Goal: Transaction & Acquisition: Book appointment/travel/reservation

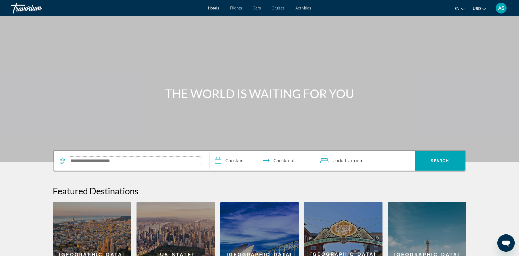
click at [127, 159] on input "Search widget" at bounding box center [135, 161] width 131 height 8
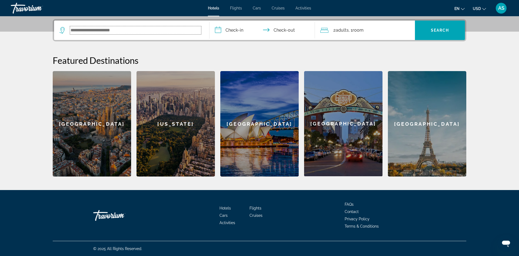
scroll to position [131, 0]
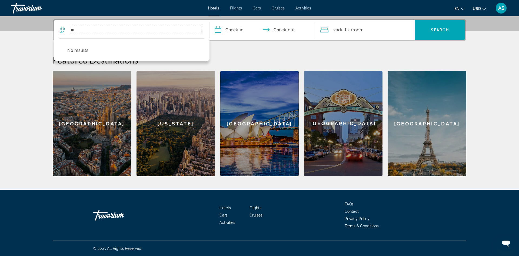
type input "*"
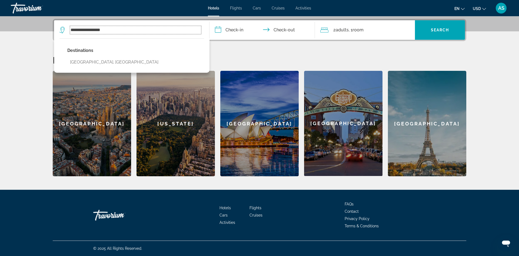
type input "**********"
click at [216, 28] on input "**********" at bounding box center [263, 30] width 108 height 21
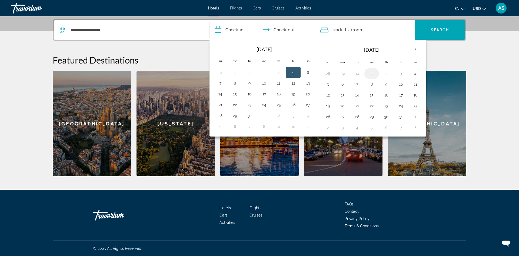
click at [370, 75] on button "1" at bounding box center [371, 74] width 9 height 8
click at [285, 31] on input "**********" at bounding box center [263, 30] width 108 height 21
click at [287, 29] on input "**********" at bounding box center [263, 30] width 108 height 21
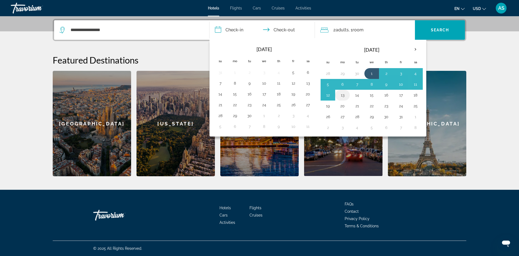
click at [343, 96] on button "13" at bounding box center [342, 95] width 9 height 8
type input "**********"
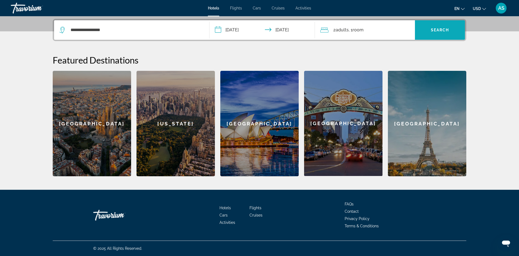
click at [431, 30] on span "Search" at bounding box center [440, 30] width 18 height 4
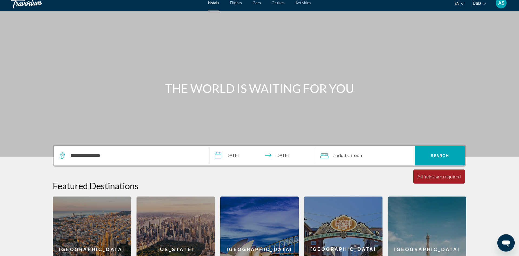
scroll to position [0, 0]
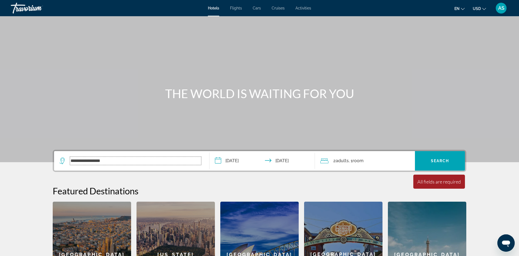
drag, startPoint x: 114, startPoint y: 159, endPoint x: 61, endPoint y: 158, distance: 53.5
click at [70, 158] on input "**********" at bounding box center [135, 161] width 131 height 8
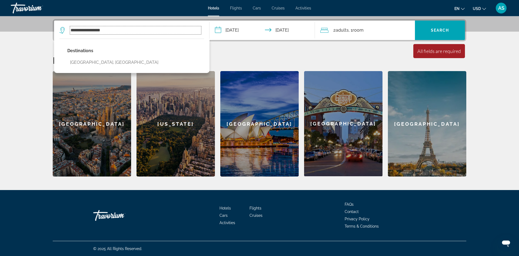
scroll to position [131, 0]
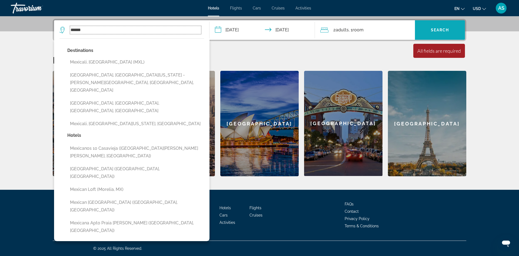
type input "******"
click at [443, 28] on span "Search" at bounding box center [440, 30] width 18 height 4
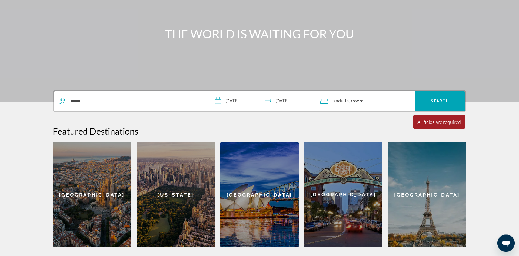
scroll to position [0, 0]
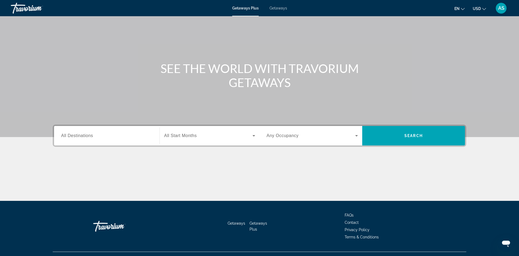
scroll to position [28, 0]
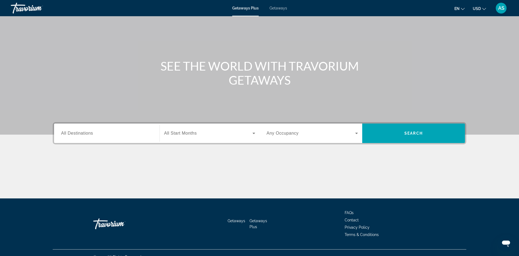
click at [355, 132] on icon "Search widget" at bounding box center [356, 133] width 6 height 6
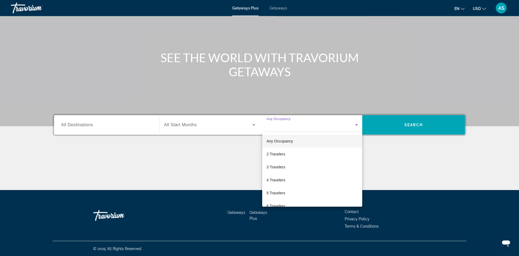
scroll to position [36, 0]
click at [277, 156] on span "2 Travelers" at bounding box center [275, 154] width 19 height 6
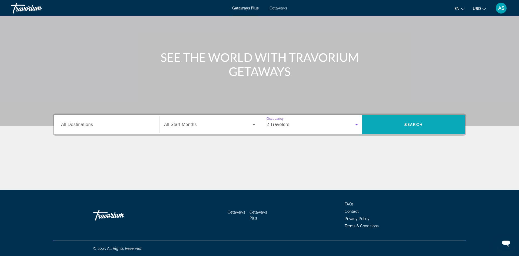
click at [402, 122] on span "Search widget" at bounding box center [413, 124] width 103 height 13
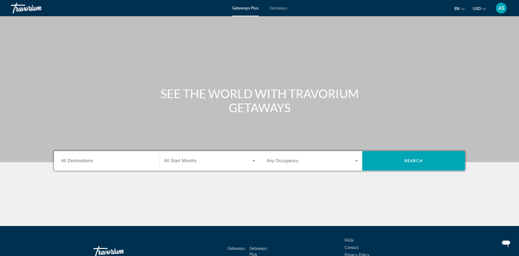
click at [356, 160] on icon "Search widget" at bounding box center [356, 160] width 3 height 1
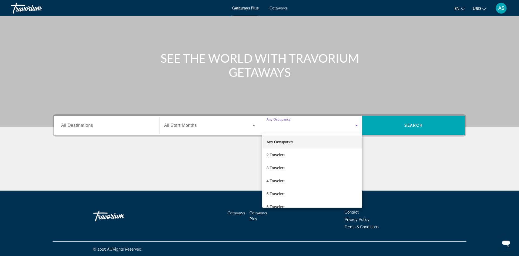
scroll to position [36, 0]
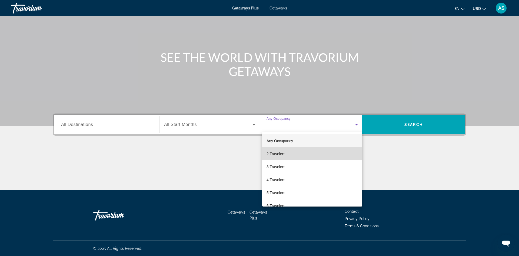
click at [271, 153] on span "2 Travelers" at bounding box center [275, 154] width 19 height 6
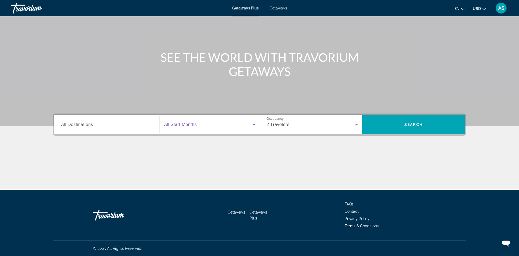
click at [253, 124] on icon "Search widget" at bounding box center [253, 124] width 3 height 1
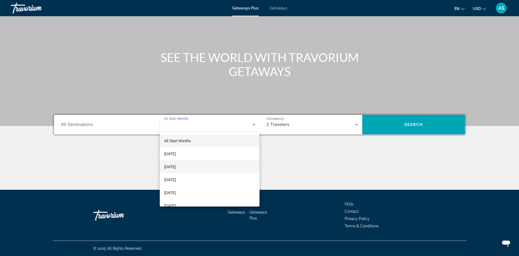
click at [176, 167] on span "October 2025" at bounding box center [170, 166] width 12 height 6
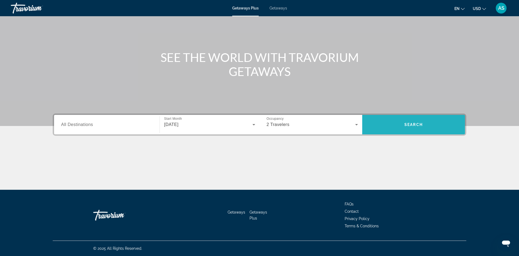
click at [410, 122] on span "Search widget" at bounding box center [413, 124] width 103 height 13
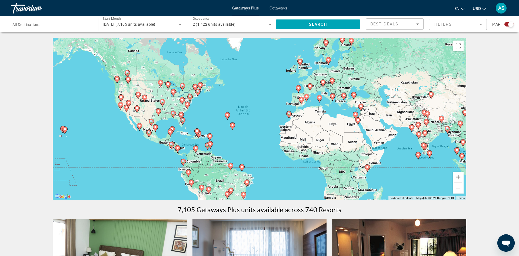
click at [456, 176] on button "Zoom in" at bounding box center [458, 177] width 11 height 11
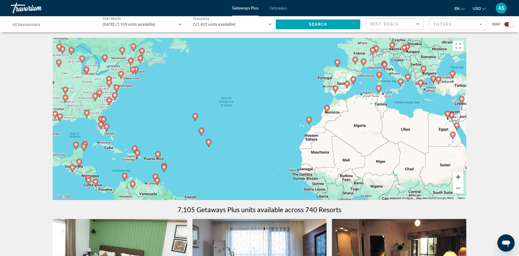
click at [457, 176] on button "Zoom in" at bounding box center [458, 177] width 11 height 11
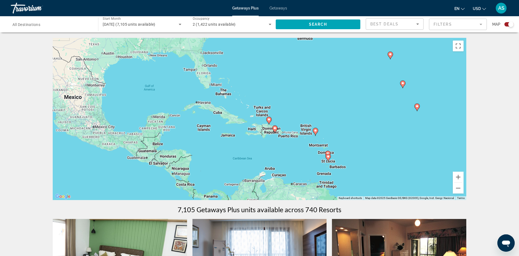
drag, startPoint x: 206, startPoint y: 125, endPoint x: 466, endPoint y: 61, distance: 268.1
click at [466, 61] on div "To activate drag with keyboard, press Alt + Enter. Once in keyboard drag state,…" at bounding box center [259, 119] width 413 height 162
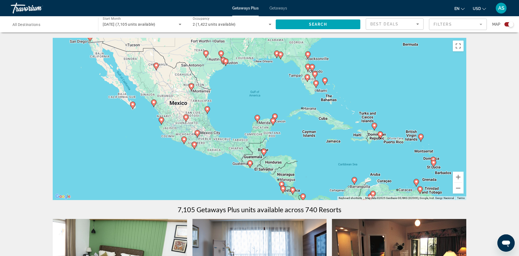
drag, startPoint x: 191, startPoint y: 137, endPoint x: 297, endPoint y: 143, distance: 106.4
click at [297, 143] on div "To activate drag with keyboard, press Alt + Enter. Once in keyboard drag state,…" at bounding box center [259, 119] width 413 height 162
click at [457, 178] on button "Zoom in" at bounding box center [458, 177] width 11 height 11
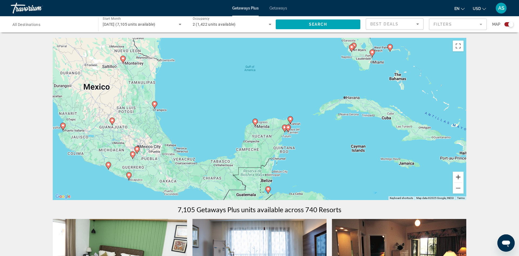
click at [457, 178] on button "Zoom in" at bounding box center [458, 177] width 11 height 11
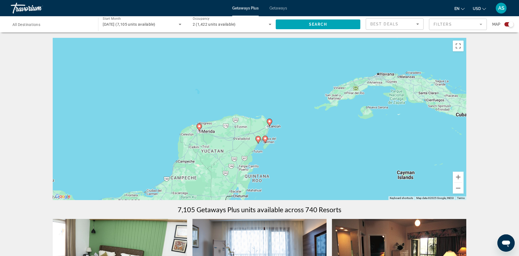
drag, startPoint x: 342, startPoint y: 159, endPoint x: 289, endPoint y: 155, distance: 52.8
click at [289, 155] on div "To activate drag with keyboard, press Alt + Enter. Once in keyboard drag state,…" at bounding box center [259, 119] width 413 height 162
click at [459, 176] on button "Zoom in" at bounding box center [458, 177] width 11 height 11
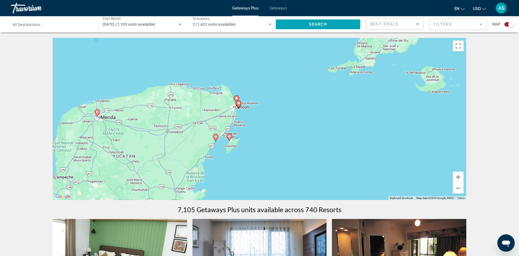
drag, startPoint x: 344, startPoint y: 155, endPoint x: 303, endPoint y: 128, distance: 49.6
click at [303, 128] on div "To activate drag with keyboard, press Alt + Enter. Once in keyboard drag state,…" at bounding box center [259, 119] width 413 height 162
click at [456, 176] on button "Zoom in" at bounding box center [458, 177] width 11 height 11
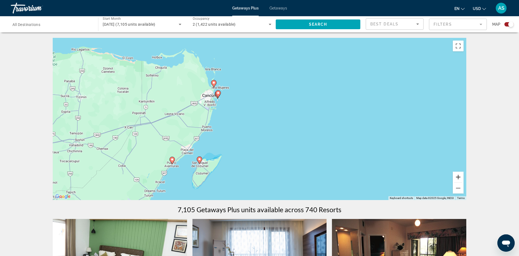
click at [456, 176] on button "Zoom in" at bounding box center [458, 177] width 11 height 11
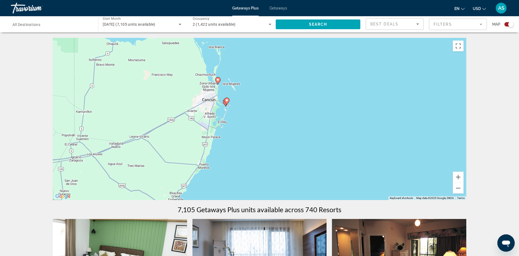
drag, startPoint x: 256, startPoint y: 106, endPoint x: 307, endPoint y: 135, distance: 58.1
click at [307, 135] on div "To activate drag with keyboard, press Alt + Enter. Once in keyboard drag state,…" at bounding box center [259, 119] width 413 height 162
click at [458, 176] on button "Zoom in" at bounding box center [458, 177] width 11 height 11
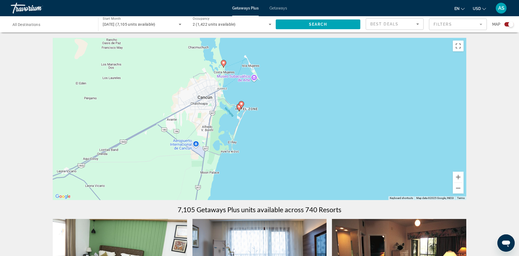
drag, startPoint x: 250, startPoint y: 115, endPoint x: 298, endPoint y: 132, distance: 50.5
click at [298, 132] on div "To activate drag with keyboard, press Alt + Enter. Once in keyboard drag state,…" at bounding box center [259, 119] width 413 height 162
click at [459, 177] on button "Zoom in" at bounding box center [458, 177] width 11 height 11
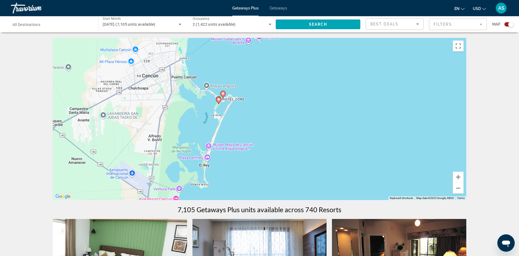
click at [219, 99] on image "Main content" at bounding box center [218, 99] width 3 height 3
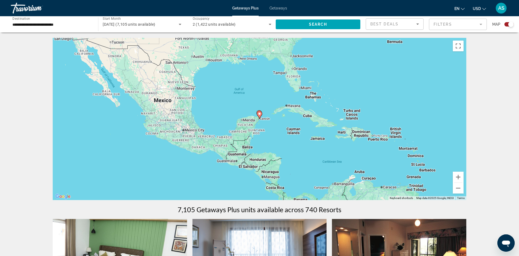
click at [260, 114] on image "Main content" at bounding box center [259, 113] width 3 height 3
type input "**********"
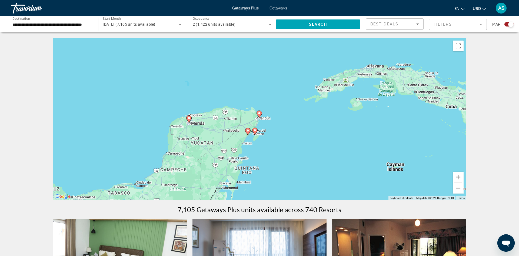
click at [254, 130] on image "Main content" at bounding box center [254, 130] width 3 height 3
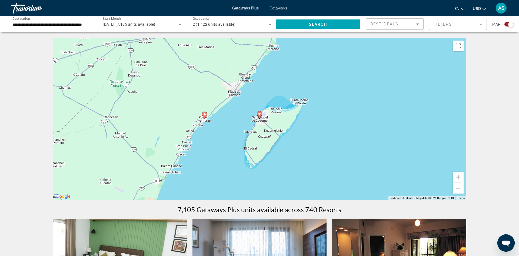
click at [203, 113] on image "Main content" at bounding box center [204, 114] width 3 height 3
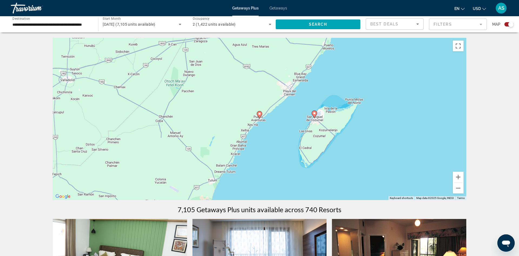
click at [260, 115] on image "Main content" at bounding box center [259, 113] width 3 height 3
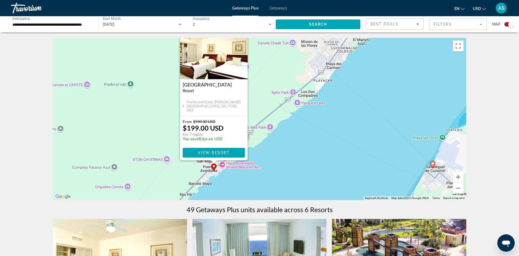
drag, startPoint x: 401, startPoint y: 136, endPoint x: 355, endPoint y: 116, distance: 50.8
click at [355, 116] on div "To activate drag with keyboard, press Alt + Enter. Once in keyboard drag state,…" at bounding box center [259, 119] width 413 height 162
click at [257, 171] on div "To activate drag with keyboard, press Alt + Enter. Once in keyboard drag state,…" at bounding box center [259, 119] width 413 height 162
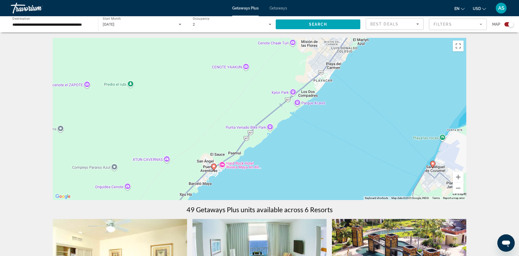
click at [222, 165] on div "To activate drag with keyboard, press Alt + Enter. Once in keyboard drag state,…" at bounding box center [259, 119] width 413 height 162
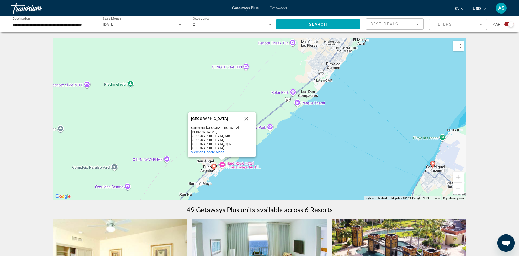
click at [219, 152] on span "View on Google Maps" at bounding box center [207, 152] width 33 height 4
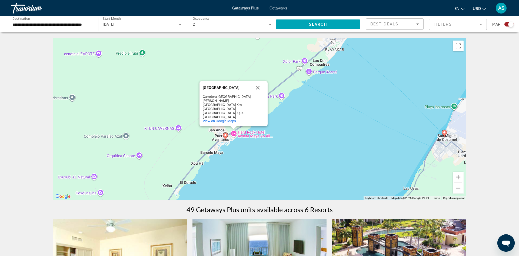
drag, startPoint x: 304, startPoint y: 165, endPoint x: 315, endPoint y: 133, distance: 33.7
click at [315, 133] on div "To activate drag with keyboard, press Alt + Enter. Once in keyboard drag state,…" at bounding box center [259, 119] width 413 height 162
click at [318, 22] on span "Search" at bounding box center [318, 24] width 18 height 4
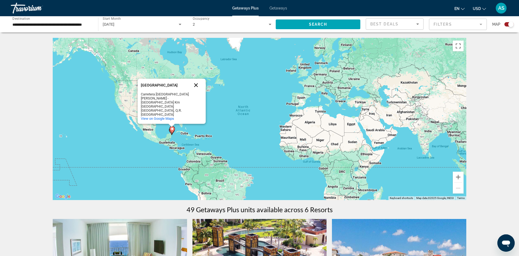
click at [196, 92] on button "Close" at bounding box center [195, 85] width 13 height 13
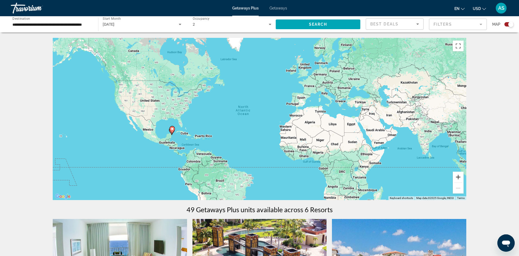
click at [459, 177] on button "Zoom in" at bounding box center [458, 177] width 11 height 11
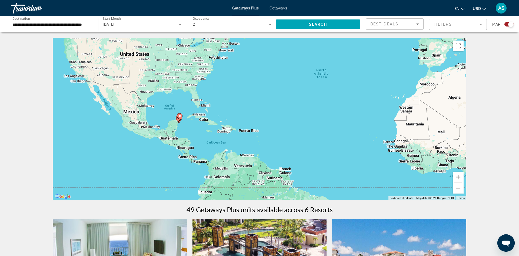
drag, startPoint x: 170, startPoint y: 118, endPoint x: 266, endPoint y: 90, distance: 100.0
click at [266, 90] on div "To activate drag with keyboard, press Alt + Enter. Once in keyboard drag state,…" at bounding box center [259, 119] width 413 height 162
click at [459, 178] on button "Zoom in" at bounding box center [458, 177] width 11 height 11
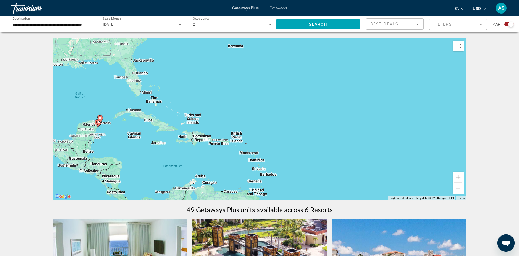
click at [202, 139] on div "To activate drag with keyboard, press Alt + Enter. Once in keyboard drag state,…" at bounding box center [259, 119] width 413 height 162
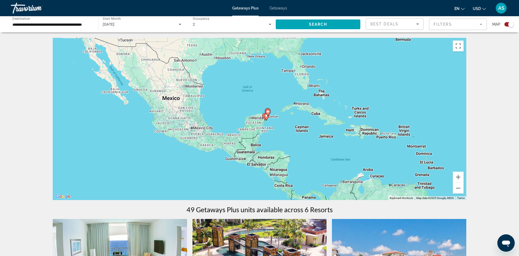
drag, startPoint x: 109, startPoint y: 131, endPoint x: 277, endPoint y: 125, distance: 168.2
click at [277, 125] on div "To activate drag with keyboard, press Alt + Enter. Once in keyboard drag state,…" at bounding box center [259, 119] width 413 height 162
click at [459, 176] on button "Zoom in" at bounding box center [458, 177] width 11 height 11
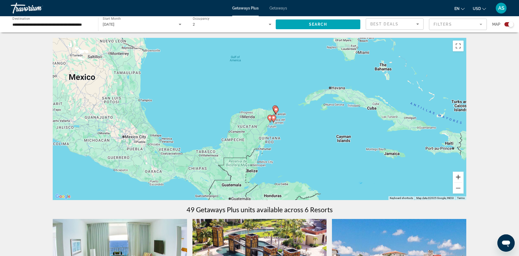
click at [459, 176] on button "Zoom in" at bounding box center [458, 177] width 11 height 11
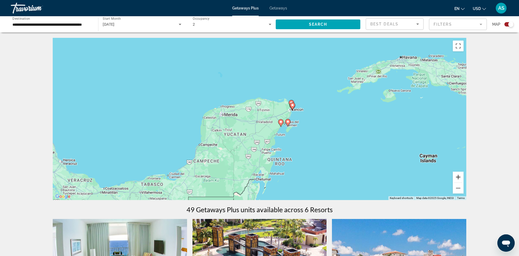
click at [459, 176] on button "Zoom in" at bounding box center [458, 177] width 11 height 11
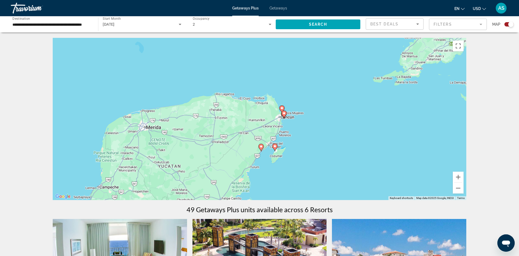
drag, startPoint x: 373, startPoint y: 135, endPoint x: 332, endPoint y: 152, distance: 45.0
click at [332, 152] on div "To activate drag with keyboard, press Alt + Enter. Once in keyboard drag state,…" at bounding box center [259, 119] width 413 height 162
click at [460, 176] on button "Zoom in" at bounding box center [458, 177] width 11 height 11
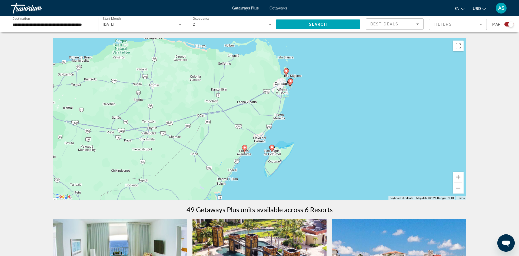
drag, startPoint x: 385, startPoint y: 155, endPoint x: 366, endPoint y: 122, distance: 37.8
click at [366, 122] on div "To activate drag with keyboard, press Alt + Enter. Once in keyboard drag state,…" at bounding box center [259, 119] width 413 height 162
click at [458, 175] on button "Zoom in" at bounding box center [458, 177] width 11 height 11
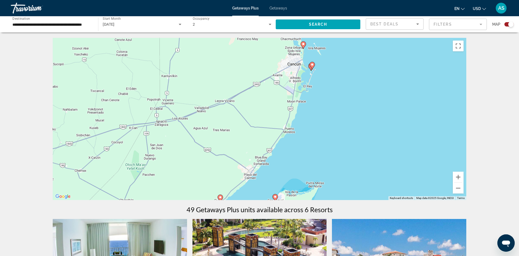
drag, startPoint x: 408, startPoint y: 141, endPoint x: 395, endPoint y: 163, distance: 25.7
click at [397, 164] on div "To activate drag with keyboard, press Alt + Enter. Once in keyboard drag state,…" at bounding box center [259, 119] width 413 height 162
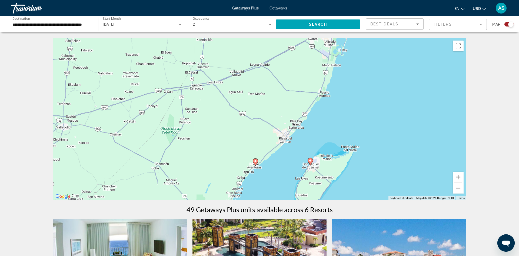
drag, startPoint x: 319, startPoint y: 156, endPoint x: 359, endPoint y: 103, distance: 65.9
click at [359, 103] on div "To activate drag with keyboard, press Alt + Enter. Once in keyboard drag state,…" at bounding box center [259, 119] width 413 height 162
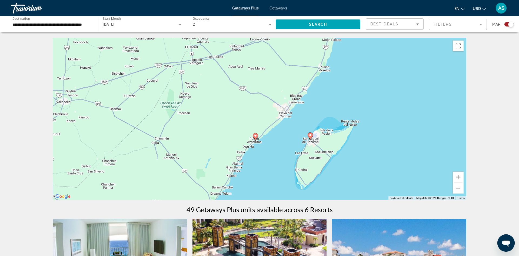
drag, startPoint x: 390, startPoint y: 173, endPoint x: 390, endPoint y: 147, distance: 26.2
click at [390, 147] on div "To activate drag with keyboard, press Alt + Enter. Once in keyboard drag state,…" at bounding box center [259, 119] width 413 height 162
click at [458, 176] on button "Zoom in" at bounding box center [458, 177] width 11 height 11
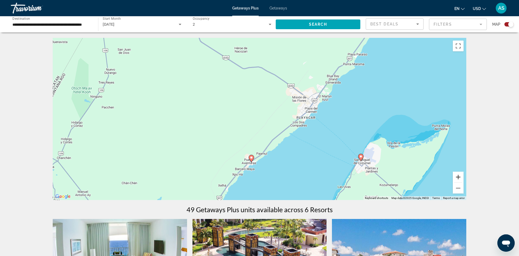
click at [458, 177] on button "Zoom in" at bounding box center [458, 177] width 11 height 11
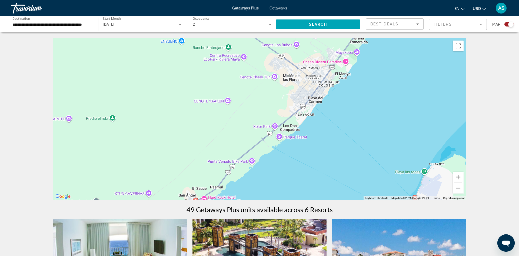
drag, startPoint x: 345, startPoint y: 169, endPoint x: 298, endPoint y: 166, distance: 47.4
click at [298, 166] on div "To activate drag with keyboard, press Alt + Enter. Once in keyboard drag state,…" at bounding box center [259, 119] width 413 height 162
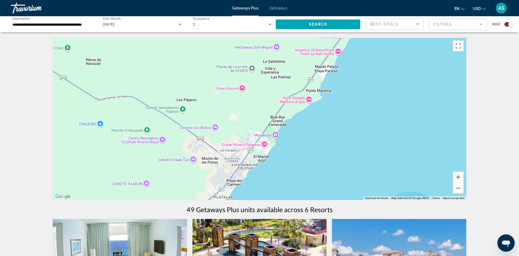
drag, startPoint x: 352, startPoint y: 79, endPoint x: 270, endPoint y: 162, distance: 116.4
click at [270, 162] on div "To activate drag with keyboard, press Alt + Enter. Once in keyboard drag state,…" at bounding box center [259, 119] width 413 height 162
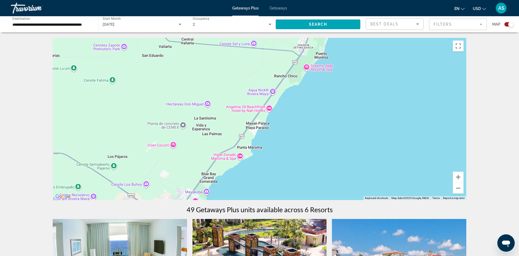
drag, startPoint x: 350, startPoint y: 116, endPoint x: 280, endPoint y: 173, distance: 89.9
click at [280, 173] on div "Main content" at bounding box center [259, 119] width 413 height 162
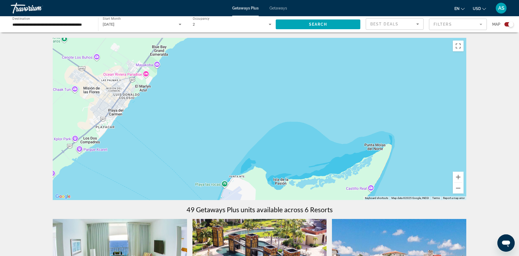
drag, startPoint x: 325, startPoint y: 103, endPoint x: 279, endPoint y: -23, distance: 134.5
click at [279, 38] on div "Main content" at bounding box center [259, 119] width 413 height 162
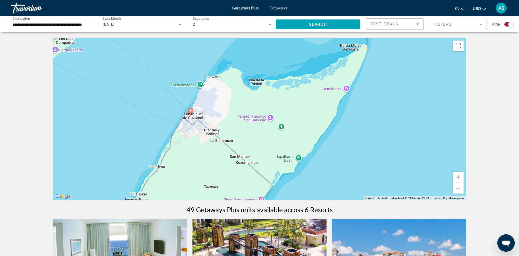
drag, startPoint x: 285, startPoint y: 182, endPoint x: 256, endPoint y: 82, distance: 104.1
click at [256, 82] on div "To activate drag with keyboard, press Alt + Enter. Once in keyboard drag state,…" at bounding box center [259, 119] width 413 height 162
click at [191, 111] on image "Main content" at bounding box center [190, 110] width 3 height 3
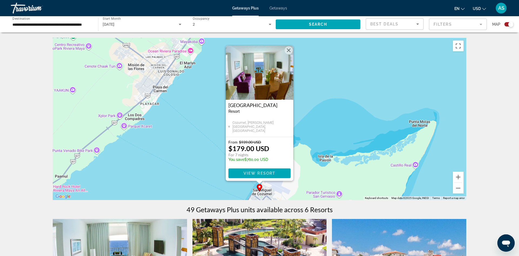
click at [308, 129] on div "To activate drag with keyboard, press Alt + Enter. Once in keyboard drag state,…" at bounding box center [259, 119] width 413 height 162
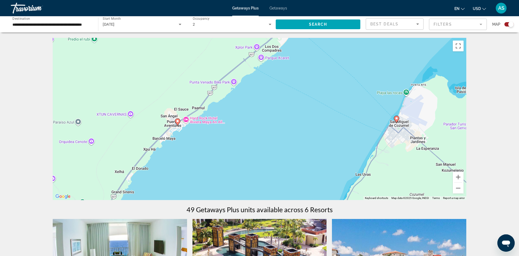
drag, startPoint x: 179, startPoint y: 119, endPoint x: 317, endPoint y: 51, distance: 153.8
click at [317, 51] on div "To activate drag with keyboard, press Alt + Enter. Once in keyboard drag state,…" at bounding box center [259, 119] width 413 height 162
click at [178, 120] on image "Main content" at bounding box center [177, 120] width 3 height 3
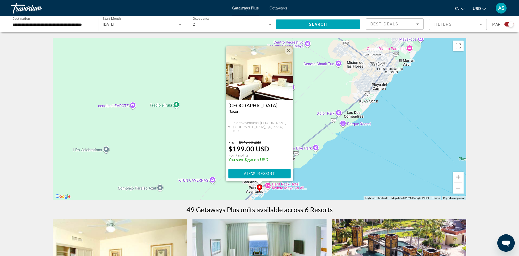
click at [344, 150] on div "To activate drag with keyboard, press Alt + Enter. Once in keyboard drag state,…" at bounding box center [259, 119] width 413 height 162
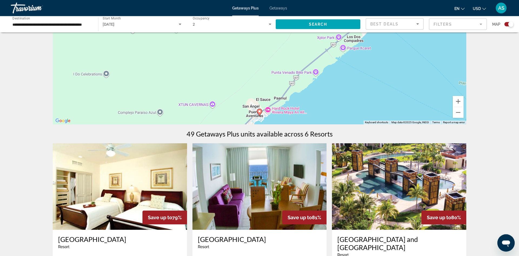
scroll to position [83, 0]
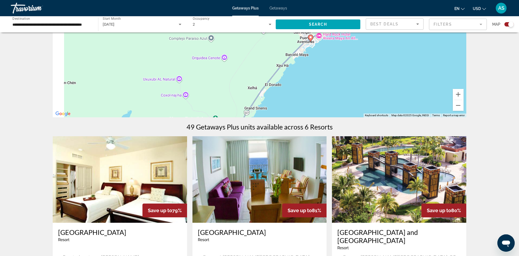
drag, startPoint x: 351, startPoint y: 99, endPoint x: 406, endPoint y: 29, distance: 89.9
click at [406, 29] on div "To activate drag with keyboard, press Alt + Enter. Once in keyboard drag state,…" at bounding box center [259, 36] width 413 height 162
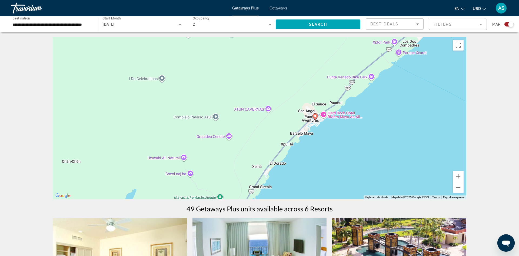
scroll to position [0, 0]
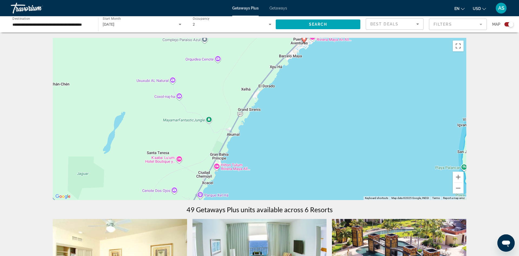
drag, startPoint x: 334, startPoint y: 187, endPoint x: 323, endPoint y: 108, distance: 80.0
click at [323, 108] on div "To activate drag with keyboard, press Alt + Enter. Once in keyboard drag state,…" at bounding box center [259, 119] width 413 height 162
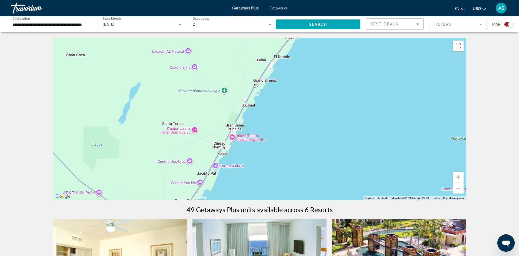
drag, startPoint x: 264, startPoint y: 177, endPoint x: 280, endPoint y: 148, distance: 33.6
click at [280, 148] on div "To activate drag with keyboard, press Alt + Enter. Once in keyboard drag state,…" at bounding box center [259, 119] width 413 height 162
click at [231, 136] on div "To activate drag with keyboard, press Alt + Enter. Once in keyboard drag state,…" at bounding box center [259, 119] width 413 height 162
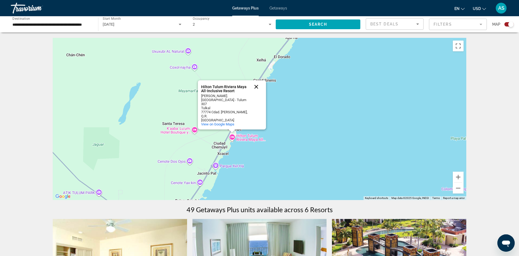
click at [257, 93] on button "Close" at bounding box center [256, 86] width 13 height 13
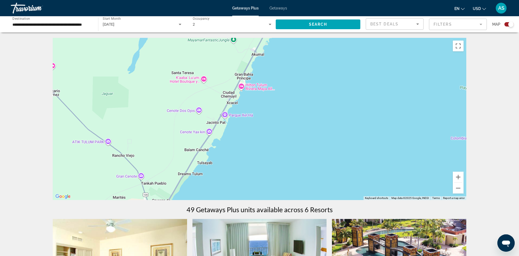
drag, startPoint x: 281, startPoint y: 146, endPoint x: 282, endPoint y: 97, distance: 49.2
click at [290, 95] on div "To activate drag with keyboard, press Alt + Enter. Once in keyboard drag state,…" at bounding box center [259, 119] width 413 height 162
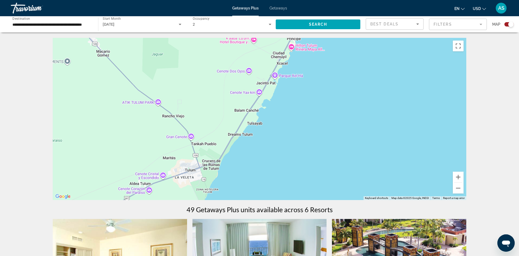
drag, startPoint x: 245, startPoint y: 142, endPoint x: 291, endPoint y: 102, distance: 60.0
click at [290, 104] on div "Main content" at bounding box center [259, 119] width 413 height 162
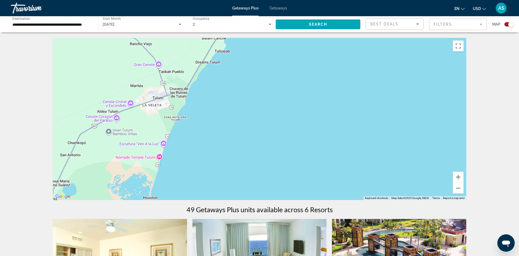
drag, startPoint x: 261, startPoint y: 162, endPoint x: 225, endPoint y: 95, distance: 75.6
click at [225, 95] on div "Main content" at bounding box center [259, 119] width 413 height 162
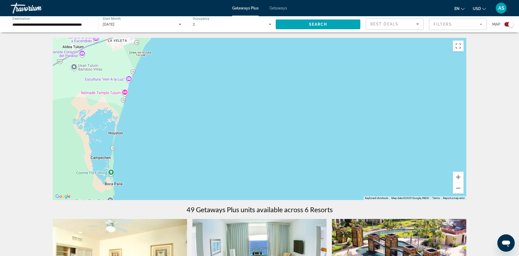
drag, startPoint x: 263, startPoint y: 163, endPoint x: 231, endPoint y: 94, distance: 76.2
click at [231, 94] on div "Main content" at bounding box center [259, 119] width 413 height 162
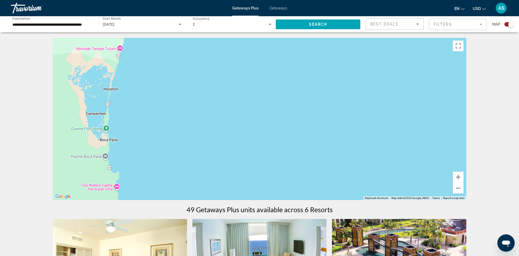
drag, startPoint x: 262, startPoint y: 164, endPoint x: 274, endPoint y: 174, distance: 16.2
click at [274, 174] on div "Main content" at bounding box center [259, 119] width 413 height 162
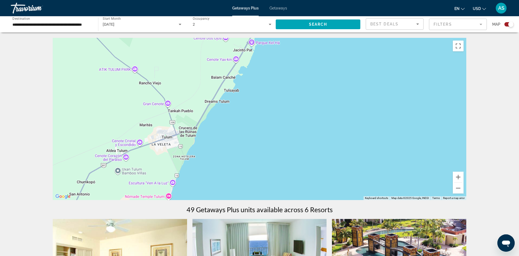
drag, startPoint x: 293, startPoint y: 129, endPoint x: 316, endPoint y: 218, distance: 92.2
click at [316, 200] on div "Main content" at bounding box center [259, 119] width 413 height 162
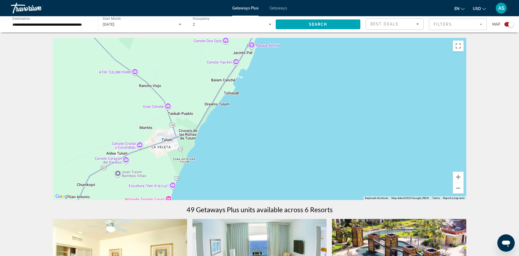
click at [29, 23] on input "**********" at bounding box center [51, 24] width 79 height 6
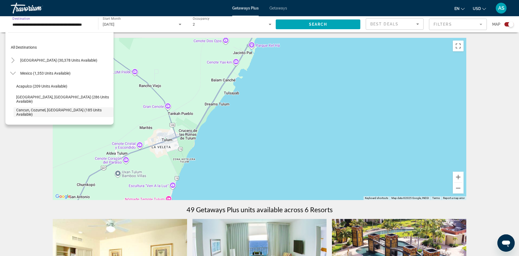
scroll to position [32, 0]
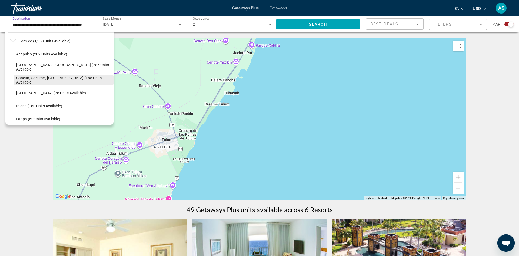
click at [48, 80] on span "Cancun, Cozumel, Riviera Maya (185 units available)" at bounding box center [63, 80] width 95 height 9
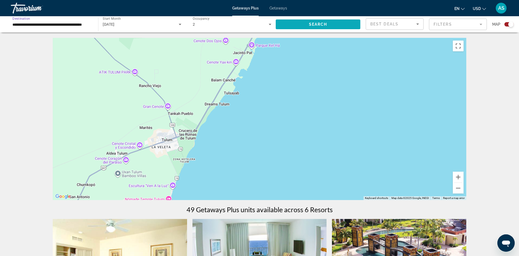
click at [322, 23] on span "Search" at bounding box center [318, 24] width 18 height 4
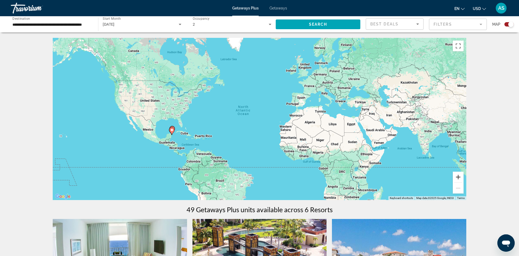
click at [459, 175] on button "Zoom in" at bounding box center [458, 177] width 11 height 11
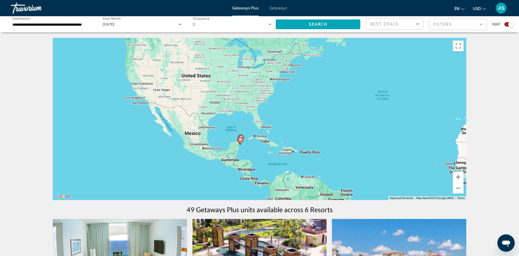
drag, startPoint x: 219, startPoint y: 151, endPoint x: 379, endPoint y: 143, distance: 159.9
click at [379, 143] on div "To activate drag with keyboard, press Alt + Enter. Once in keyboard drag state,…" at bounding box center [259, 119] width 413 height 162
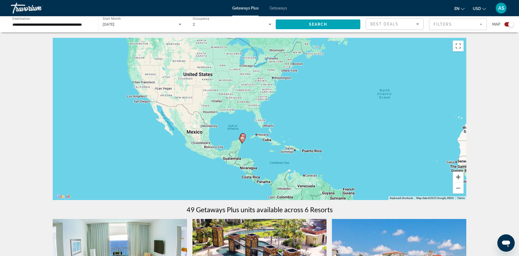
click at [457, 178] on button "Zoom in" at bounding box center [458, 177] width 11 height 11
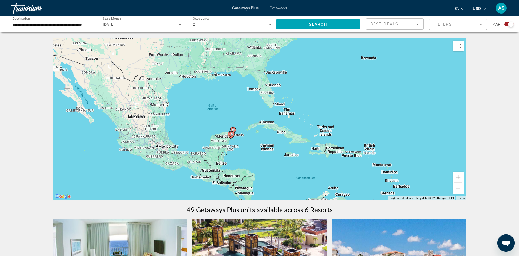
drag, startPoint x: 380, startPoint y: 167, endPoint x: 386, endPoint y: 138, distance: 30.2
click at [386, 138] on div "To activate drag with keyboard, press Alt + Enter. Once in keyboard drag state,…" at bounding box center [259, 119] width 413 height 162
click at [455, 176] on button "Zoom in" at bounding box center [458, 177] width 11 height 11
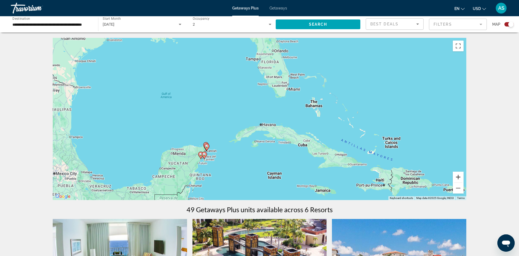
click at [455, 176] on button "Zoom in" at bounding box center [458, 177] width 11 height 11
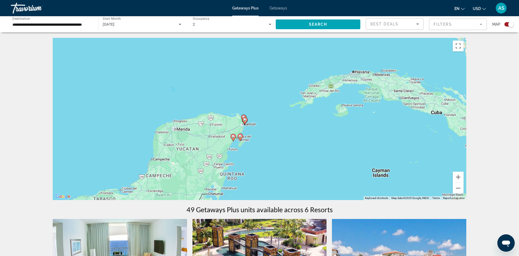
drag, startPoint x: 275, startPoint y: 170, endPoint x: 366, endPoint y: 111, distance: 108.8
click at [366, 111] on div "To activate drag with keyboard, press Alt + Enter. Once in keyboard drag state,…" at bounding box center [259, 119] width 413 height 162
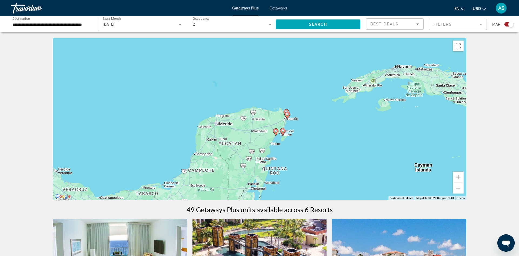
drag, startPoint x: 282, startPoint y: 161, endPoint x: 302, endPoint y: 161, distance: 20.8
click at [321, 155] on div "To activate drag with keyboard, press Alt + Enter. Once in keyboard drag state,…" at bounding box center [259, 119] width 413 height 162
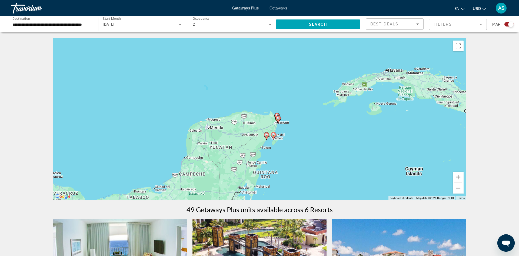
click at [273, 135] on image "Main content" at bounding box center [273, 134] width 3 height 3
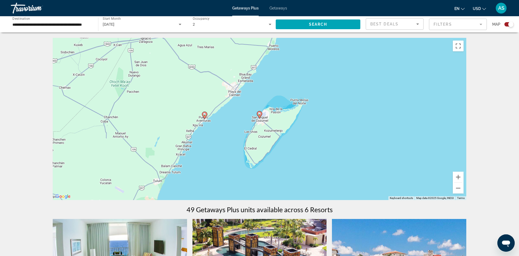
click at [259, 115] on image "Main content" at bounding box center [259, 113] width 3 height 3
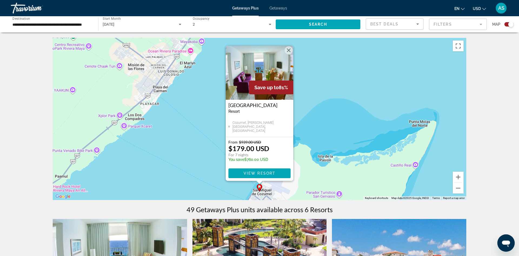
click at [328, 114] on div "To activate drag with keyboard, press Alt + Enter. Once in keyboard drag state,…" at bounding box center [259, 119] width 413 height 162
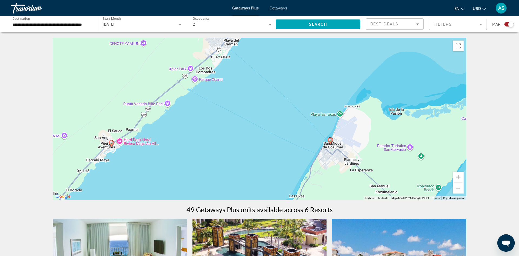
drag, startPoint x: 170, startPoint y: 162, endPoint x: 256, endPoint y: 113, distance: 98.2
click at [256, 113] on div "To activate drag with keyboard, press Alt + Enter. Once in keyboard drag state,…" at bounding box center [259, 119] width 413 height 162
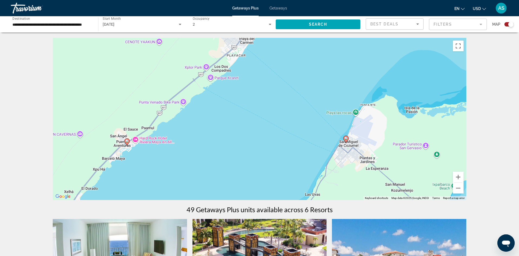
click at [127, 140] on image "Main content" at bounding box center [126, 140] width 3 height 3
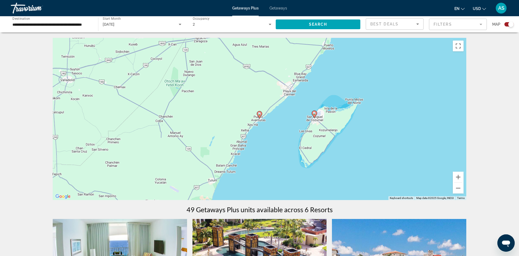
click at [259, 116] on icon "Main content" at bounding box center [259, 114] width 5 height 7
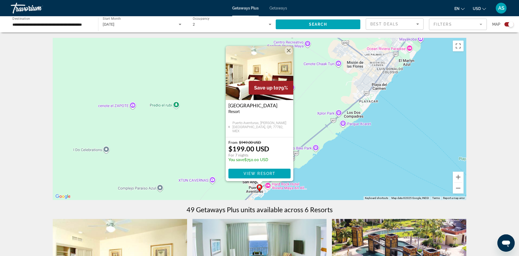
click at [342, 173] on div "To activate drag with keyboard, press Alt + Enter. Once in keyboard drag state,…" at bounding box center [259, 119] width 413 height 162
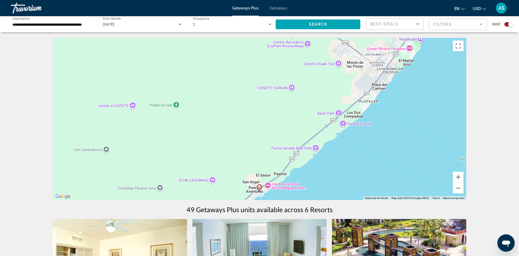
click at [345, 176] on div "To activate drag with keyboard, press Alt + Enter. Once in keyboard drag state,…" at bounding box center [259, 119] width 413 height 162
click at [269, 185] on div "To activate drag with keyboard, press Alt + Enter. Once in keyboard drag state,…" at bounding box center [259, 119] width 413 height 162
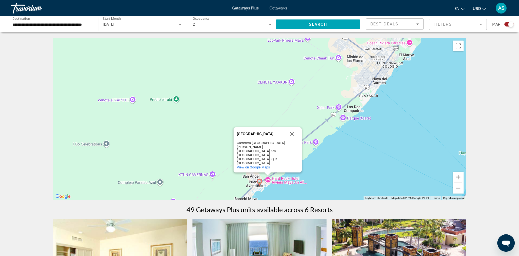
click at [340, 174] on div "To activate drag with keyboard, press Alt + Enter. Once in keyboard drag state,…" at bounding box center [259, 119] width 413 height 162
click at [292, 140] on button "Close" at bounding box center [291, 133] width 13 height 13
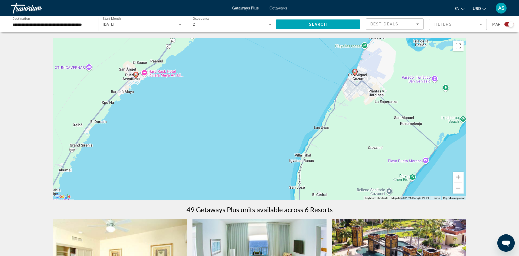
drag, startPoint x: 346, startPoint y: 162, endPoint x: 222, endPoint y: 54, distance: 164.5
click at [222, 54] on div "To activate drag with keyboard, press Alt + Enter. Once in keyboard drag state,…" at bounding box center [259, 119] width 413 height 162
click at [458, 188] on button "Zoom out" at bounding box center [458, 188] width 11 height 11
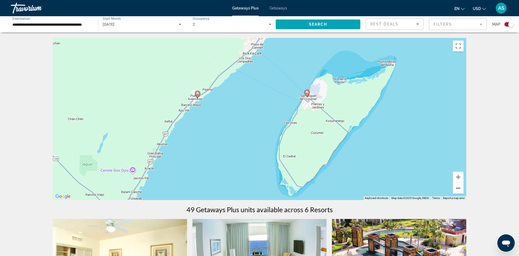
click at [458, 188] on button "Zoom out" at bounding box center [458, 188] width 11 height 11
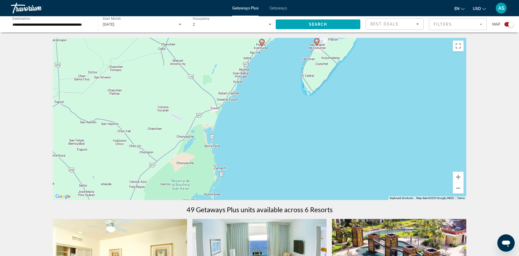
drag, startPoint x: 285, startPoint y: 156, endPoint x: 319, endPoint y: 94, distance: 70.8
click at [319, 94] on div "To activate drag with keyboard, press Alt + Enter. Once in keyboard drag state,…" at bounding box center [259, 119] width 413 height 162
click at [89, 23] on input "**********" at bounding box center [51, 24] width 79 height 6
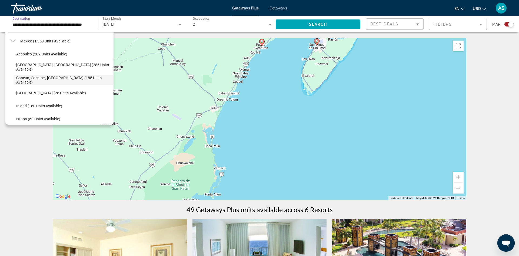
click at [417, 24] on icon "Sort by" at bounding box center [417, 24] width 3 height 1
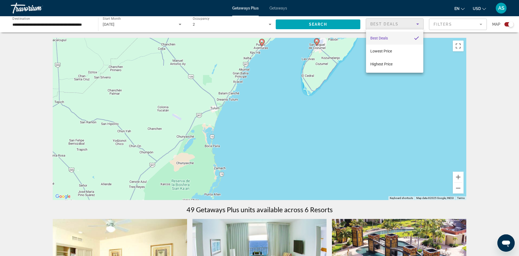
click at [480, 22] on div at bounding box center [259, 128] width 519 height 256
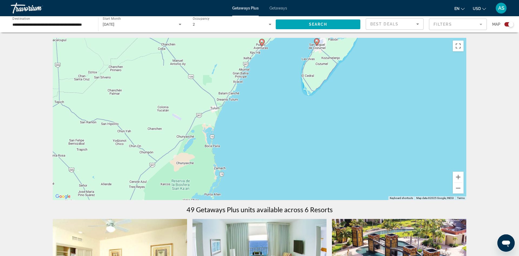
click at [480, 22] on mat-form-field "Filters" at bounding box center [458, 24] width 58 height 11
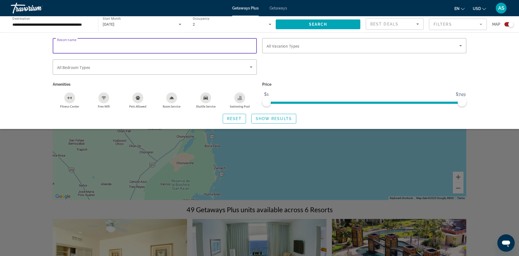
click at [83, 46] on input "Resort name" at bounding box center [154, 46] width 195 height 6
click at [461, 45] on icon "Search widget" at bounding box center [460, 45] width 3 height 1
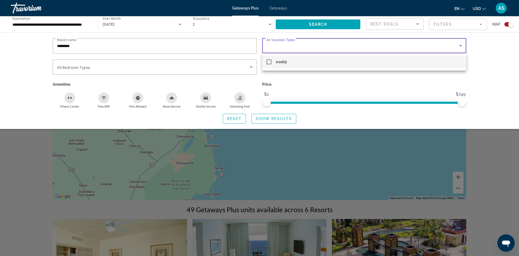
click at [461, 45] on div at bounding box center [259, 128] width 519 height 256
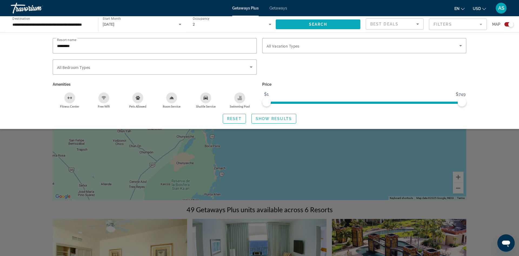
click at [329, 21] on span "Search widget" at bounding box center [318, 24] width 85 height 13
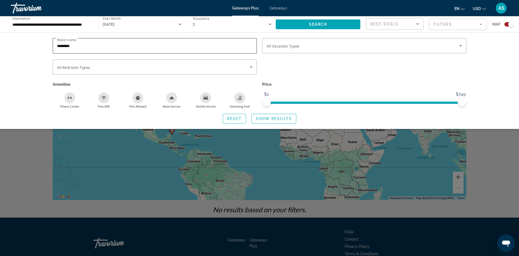
click at [75, 45] on input "*********" at bounding box center [154, 46] width 195 height 6
click at [62, 45] on input "*********" at bounding box center [154, 46] width 195 height 6
type input "**********"
click at [322, 22] on span "Search" at bounding box center [318, 24] width 18 height 4
click at [178, 23] on icon "Search widget" at bounding box center [180, 24] width 6 height 6
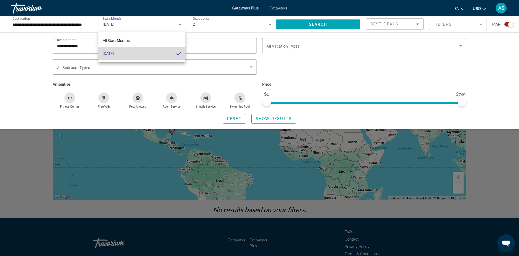
click at [180, 53] on mat-pseudo-checkbox at bounding box center [178, 53] width 5 height 5
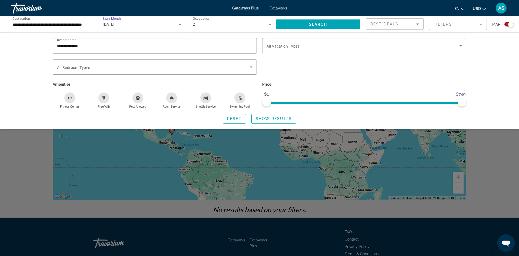
click at [180, 22] on icon "Search widget" at bounding box center [180, 24] width 6 height 6
click at [140, 42] on mat-option "All Start Months" at bounding box center [141, 40] width 87 height 13
click at [310, 25] on span "Search" at bounding box center [318, 24] width 18 height 4
